Goal: Task Accomplishment & Management: Use online tool/utility

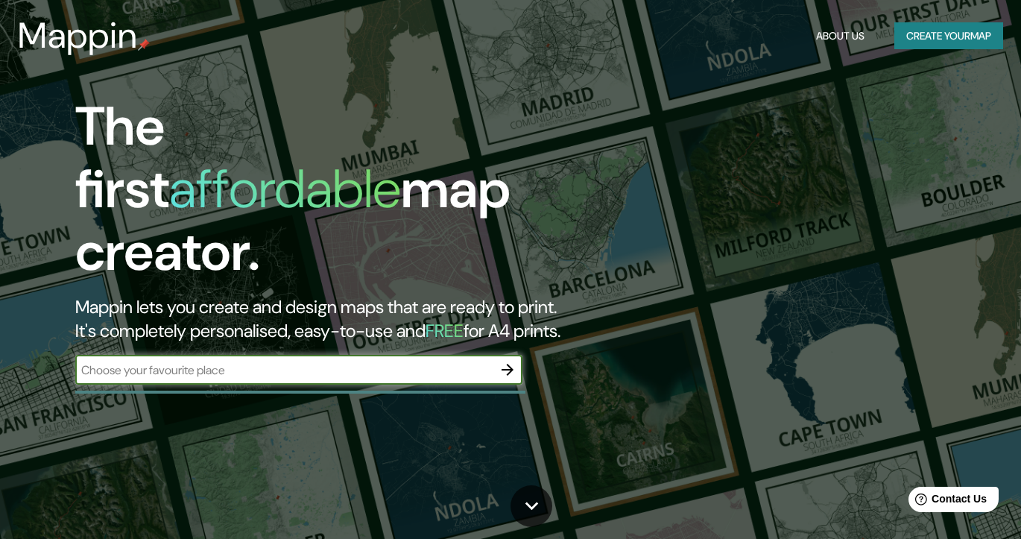
click at [924, 32] on button "Create your map" at bounding box center [949, 36] width 109 height 28
